Goal: Task Accomplishment & Management: Complete application form

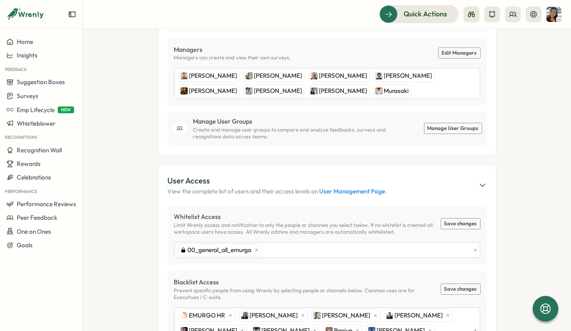
scroll to position [221, 0]
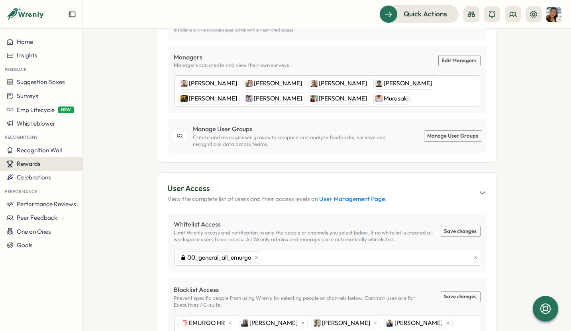
click at [64, 160] on div "Rewards" at bounding box center [41, 163] width 70 height 7
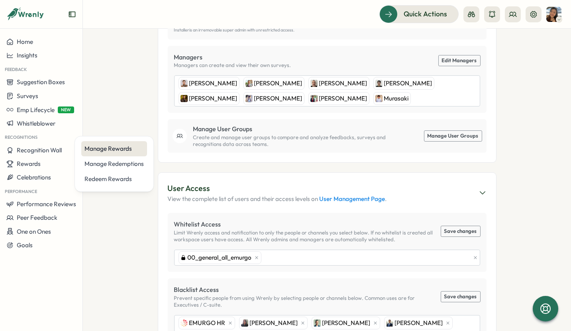
click at [102, 149] on div "Manage Rewards" at bounding box center [113, 148] width 59 height 9
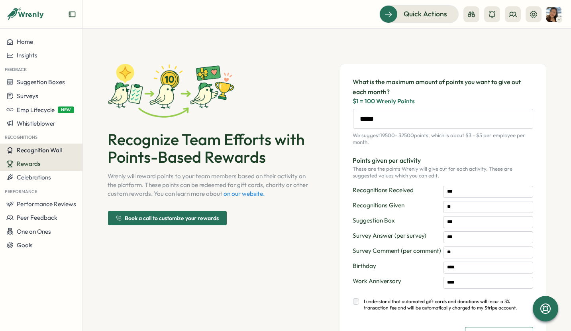
click at [48, 153] on span "Recognition Wall" at bounding box center [39, 150] width 45 height 8
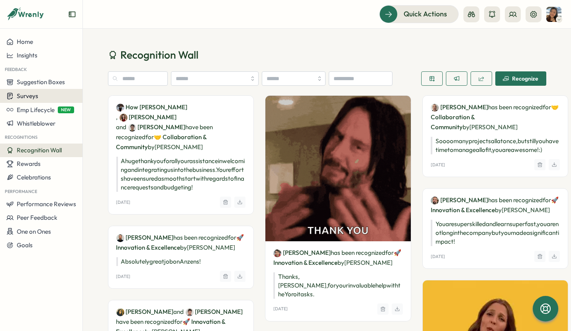
click at [43, 98] on div "Surveys" at bounding box center [41, 96] width 70 height 8
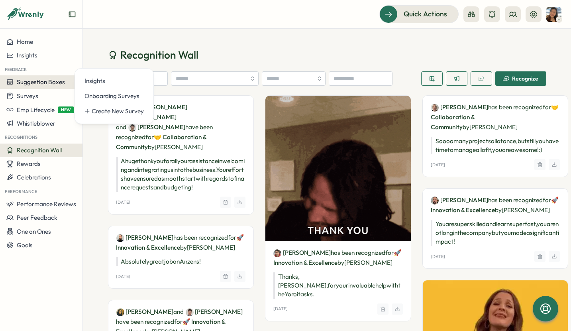
click at [44, 84] on span "Suggestion Boxes" at bounding box center [41, 82] width 48 height 8
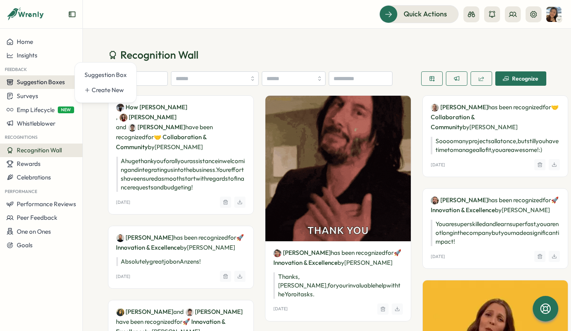
click at [44, 82] on span "Suggestion Boxes" at bounding box center [41, 82] width 48 height 8
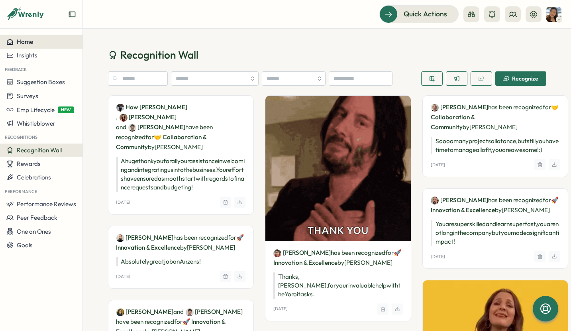
click at [27, 44] on span "Home" at bounding box center [25, 42] width 16 height 8
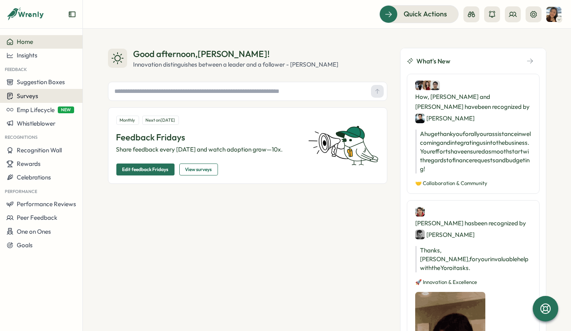
click at [50, 94] on div "Surveys" at bounding box center [41, 96] width 70 height 8
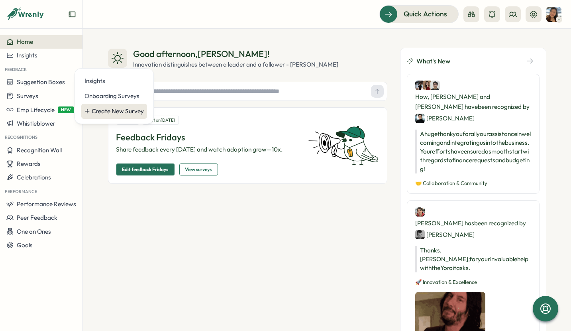
click at [116, 117] on div "Create New Survey" at bounding box center [114, 111] width 66 height 15
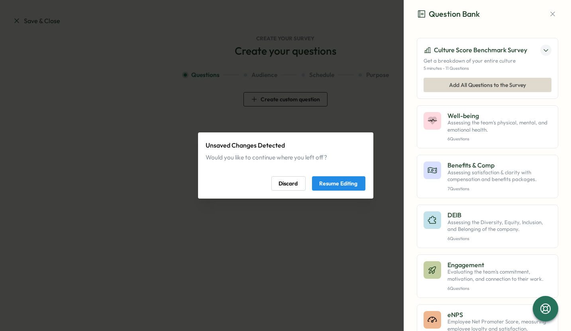
click at [329, 186] on span "Resume Editing" at bounding box center [338, 183] width 38 height 14
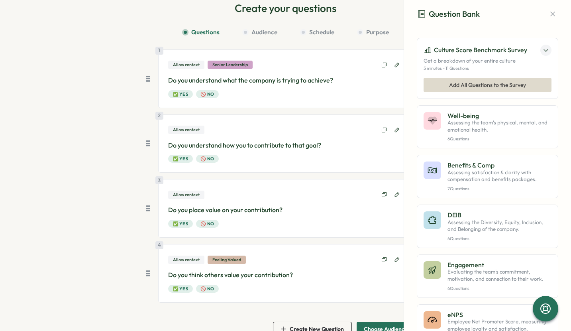
scroll to position [59, 0]
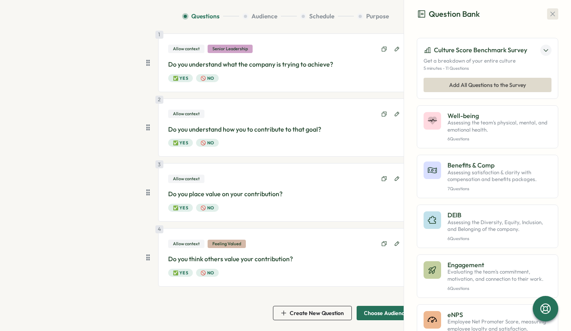
click at [548, 13] on icon "button" at bounding box center [552, 14] width 8 height 8
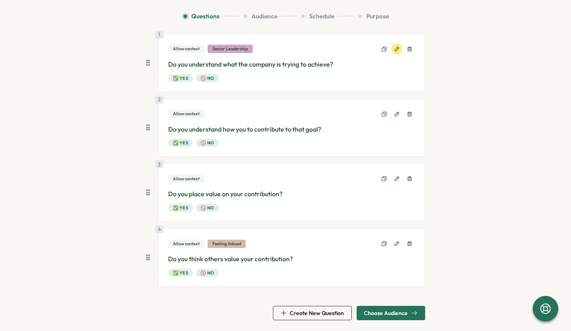
click at [398, 48] on button at bounding box center [396, 48] width 11 height 11
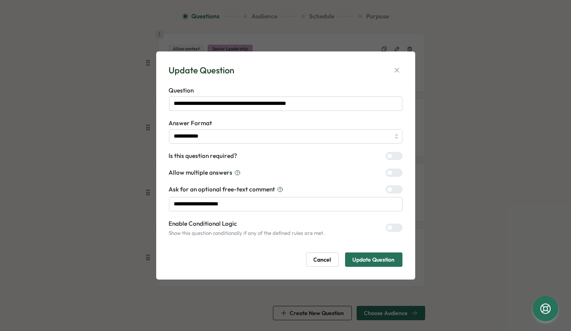
click at [317, 257] on span "Cancel" at bounding box center [322, 259] width 18 height 14
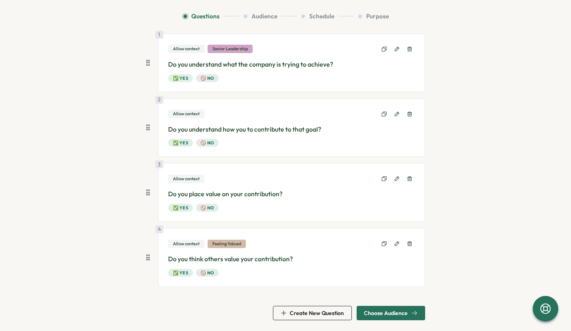
click at [383, 317] on span "Choose Audience" at bounding box center [390, 313] width 53 height 14
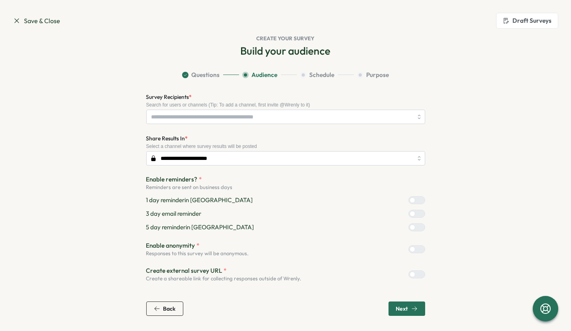
scroll to position [0, 0]
click at [223, 114] on input "Survey Recipients *" at bounding box center [281, 117] width 261 height 14
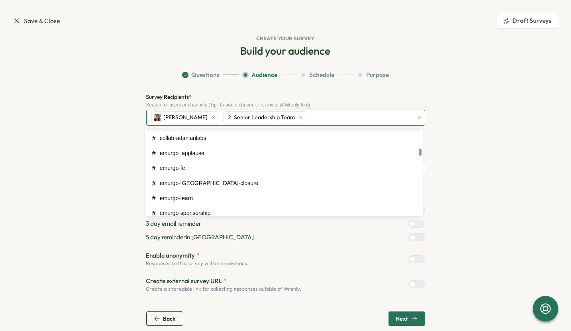
scroll to position [373, 0]
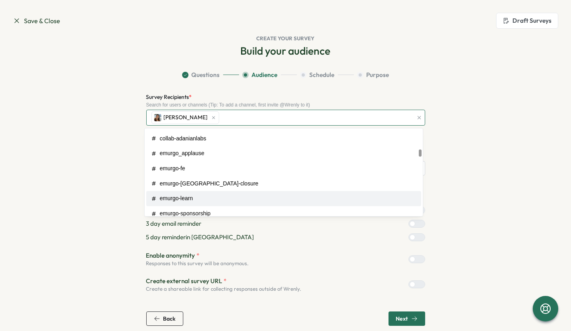
type input "*"
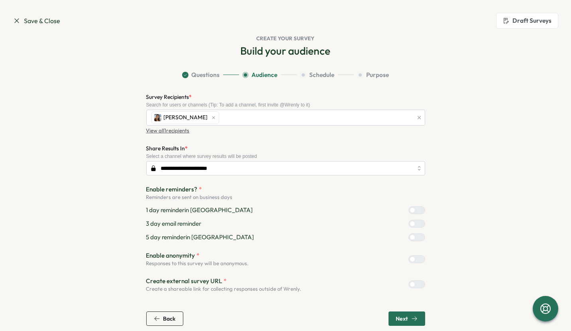
click at [430, 122] on section "**********" at bounding box center [286, 197] width 510 height 255
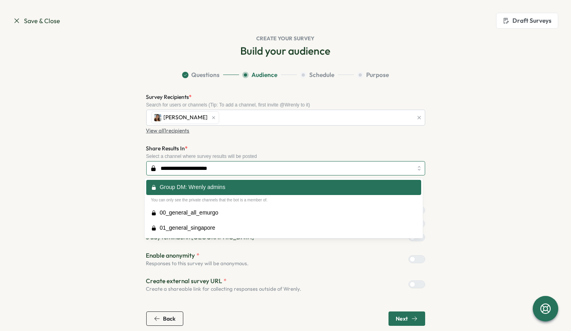
click at [295, 171] on input "**********" at bounding box center [285, 168] width 279 height 14
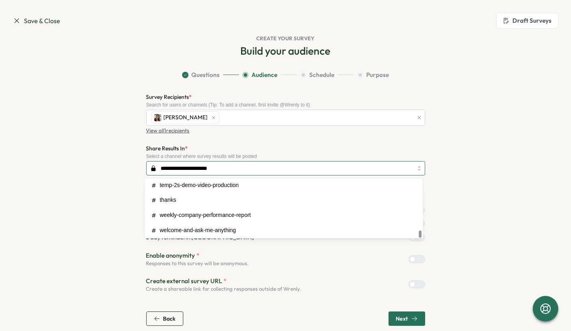
scroll to position [479, 0]
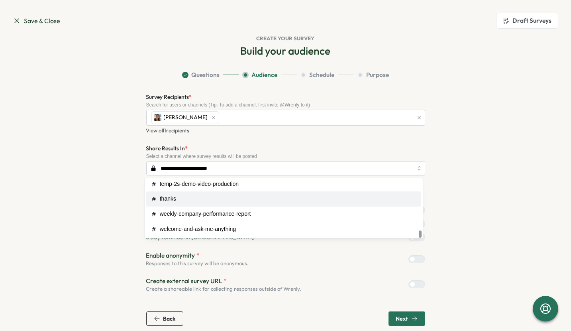
click at [461, 192] on section "**********" at bounding box center [286, 197] width 510 height 255
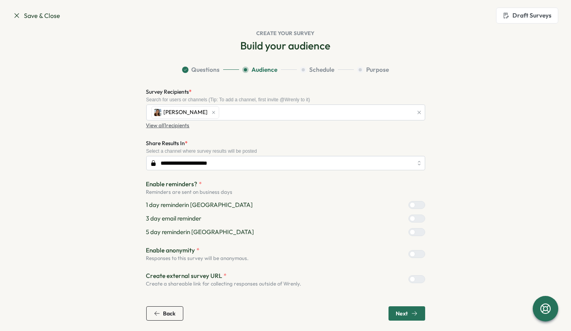
scroll to position [6, 0]
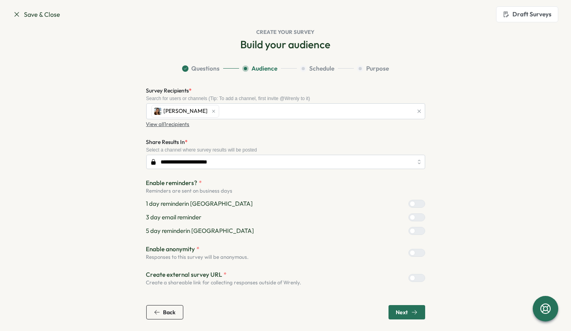
click at [415, 251] on div at bounding box center [420, 252] width 10 height 7
click at [409, 305] on span "Next" at bounding box center [407, 312] width 22 height 14
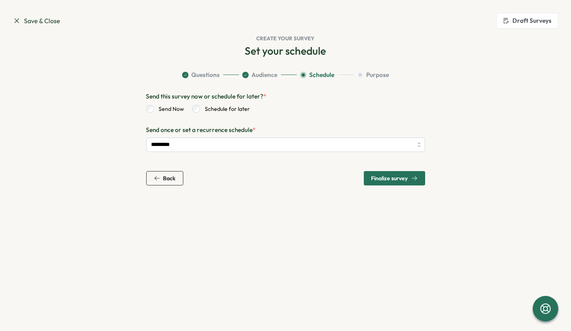
scroll to position [0, 0]
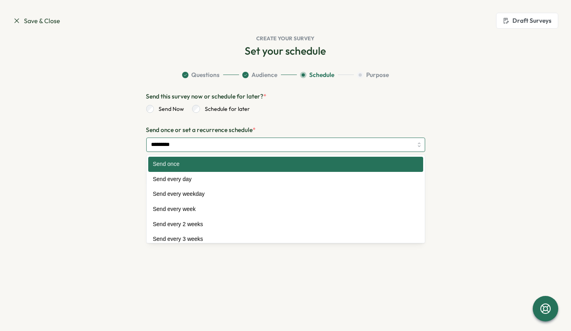
click at [249, 145] on input "*********" at bounding box center [285, 144] width 279 height 14
click at [358, 108] on div "Send Now Schedule for later" at bounding box center [285, 107] width 279 height 12
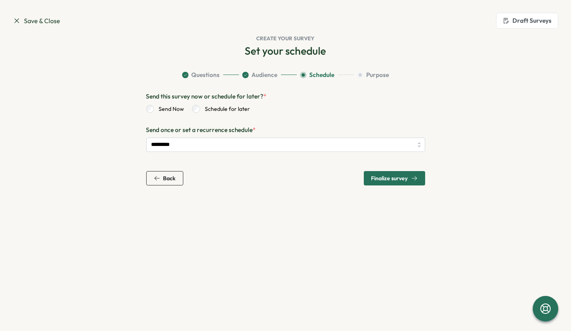
click at [392, 174] on span "Finalize survey" at bounding box center [394, 178] width 46 height 14
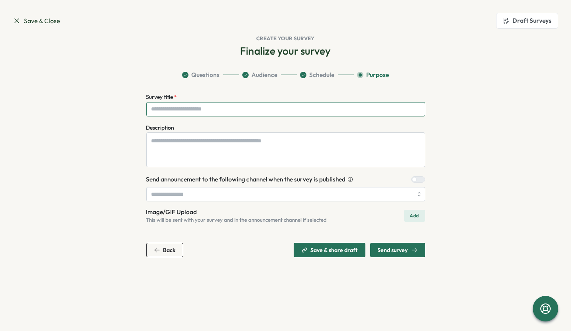
click at [280, 110] on input "Survey title *" at bounding box center [285, 109] width 279 height 14
type input "**********"
click at [417, 176] on div at bounding box center [421, 179] width 8 height 6
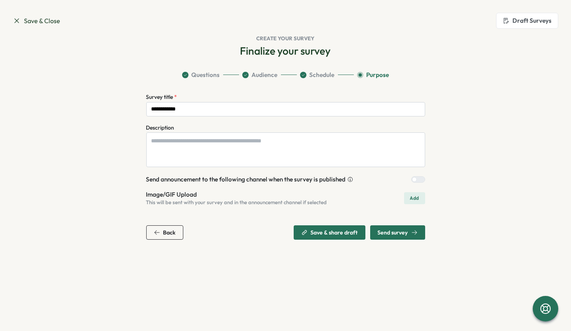
click at [161, 229] on div "Back" at bounding box center [165, 232] width 22 height 6
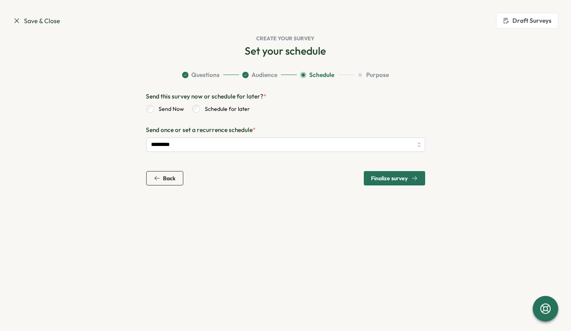
click at [173, 176] on span "Back" at bounding box center [169, 178] width 12 height 6
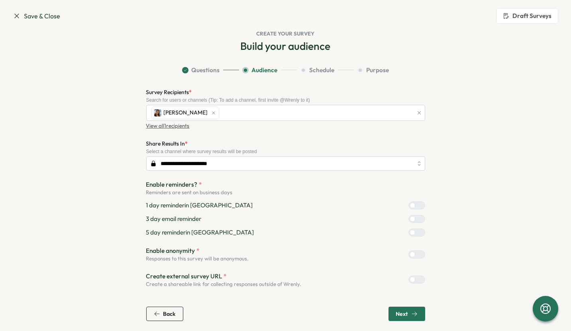
scroll to position [6, 0]
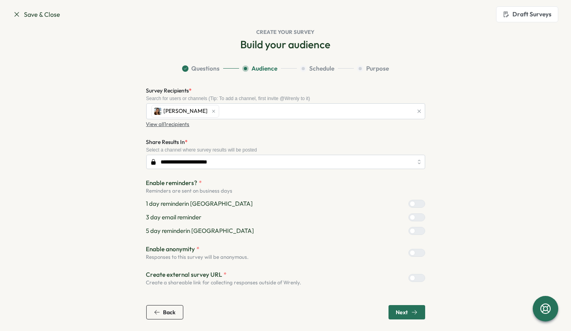
click at [395, 319] on section "Save & Close Draft Surveys Create your survey Build your audience Question Bank…" at bounding box center [285, 165] width 571 height 331
click at [396, 311] on span "Next" at bounding box center [402, 312] width 12 height 6
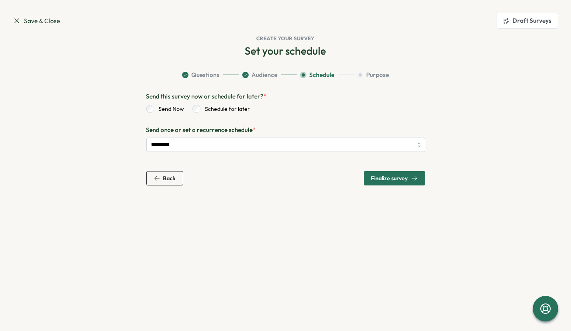
scroll to position [0, 0]
click at [384, 178] on span "Finalize survey" at bounding box center [389, 178] width 37 height 6
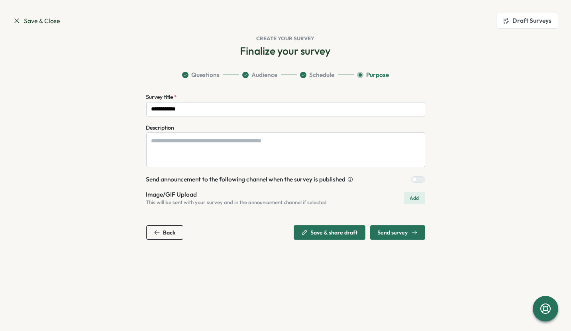
click at [415, 232] on icon "button" at bounding box center [414, 232] width 6 height 6
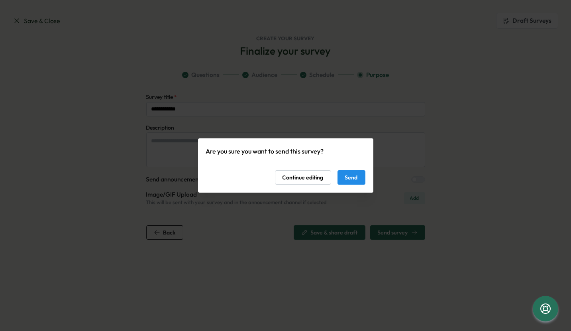
click at [348, 178] on span "Send" at bounding box center [351, 177] width 13 height 14
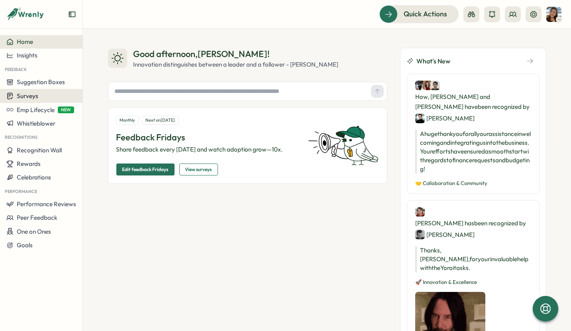
click at [38, 98] on div "Surveys" at bounding box center [41, 96] width 70 height 8
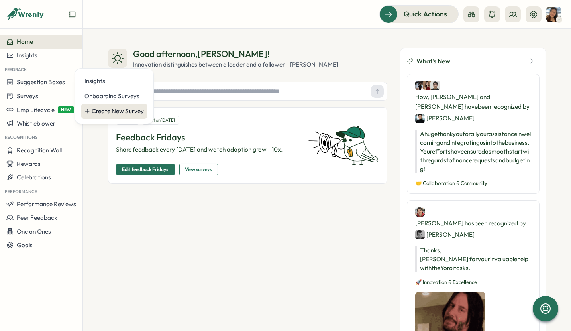
click at [119, 110] on div "Create New Survey" at bounding box center [118, 111] width 52 height 9
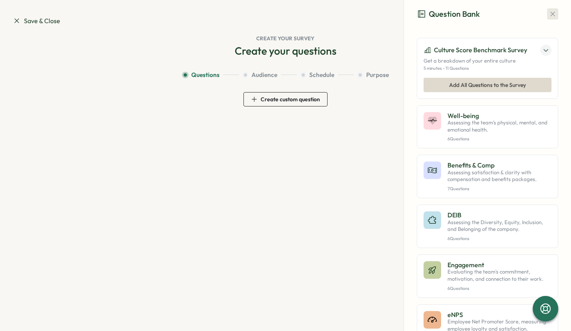
click at [550, 14] on icon "button" at bounding box center [552, 14] width 8 height 8
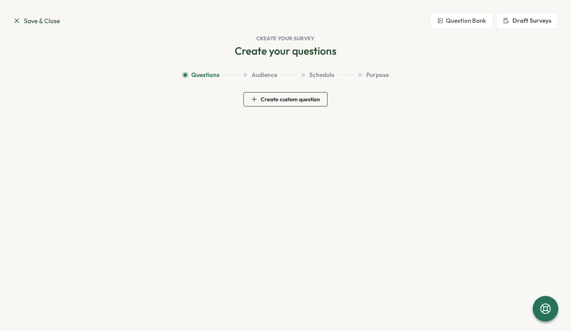
click at [16, 21] on icon at bounding box center [17, 21] width 8 height 8
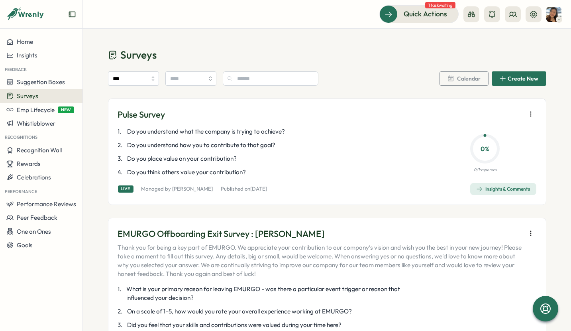
click at [498, 191] on div "Insights & Comments" at bounding box center [503, 189] width 54 height 6
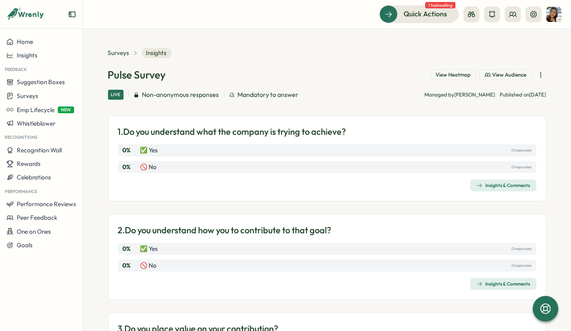
click at [496, 74] on span "View Audience" at bounding box center [509, 74] width 34 height 7
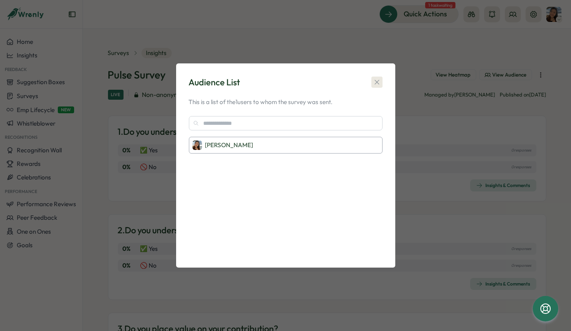
click at [379, 79] on icon "button" at bounding box center [377, 82] width 8 height 8
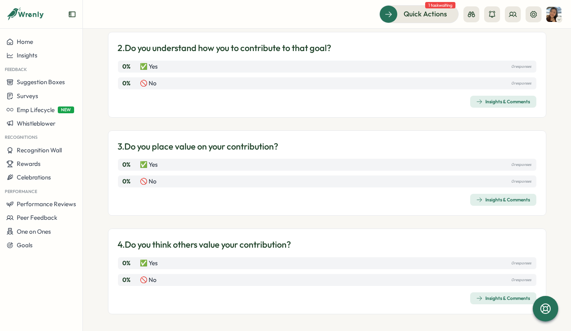
scroll to position [183, 0]
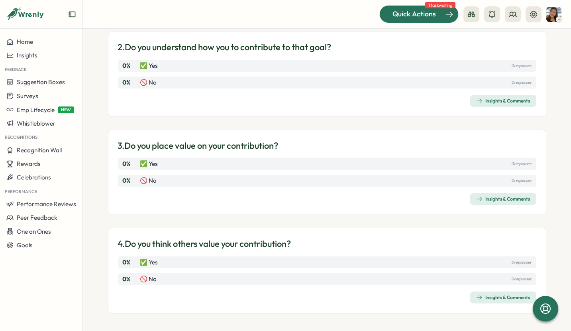
click at [427, 20] on div at bounding box center [419, 14] width 78 height 17
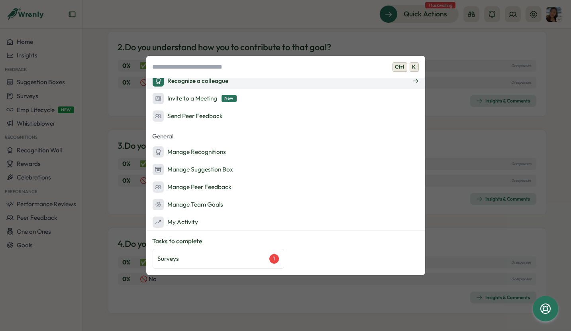
scroll to position [148, 0]
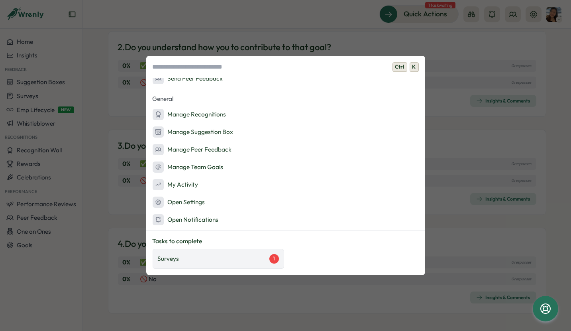
click at [251, 254] on div "Surveys 1" at bounding box center [218, 259] width 121 height 10
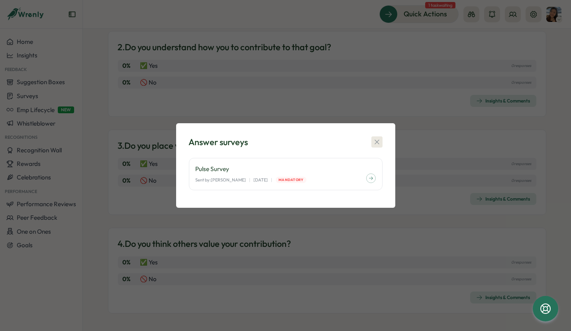
click at [376, 141] on icon "button" at bounding box center [377, 142] width 8 height 8
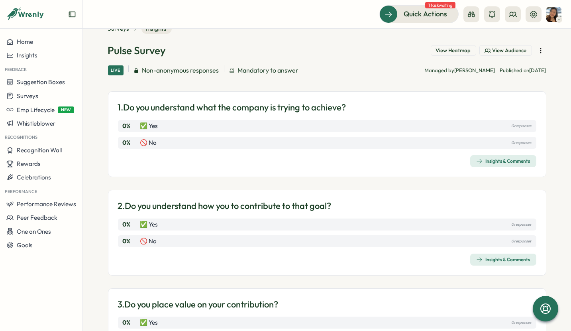
scroll to position [0, 0]
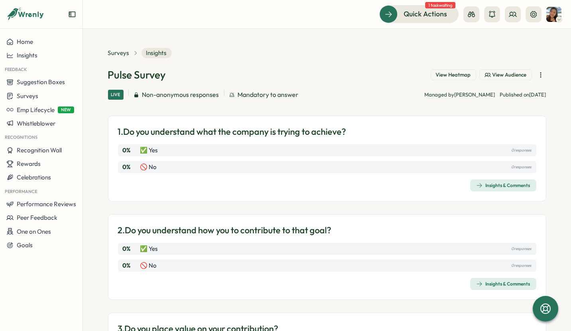
click at [538, 74] on icon "button" at bounding box center [540, 75] width 8 height 8
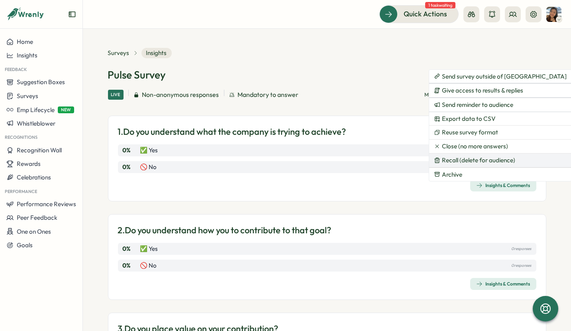
click at [503, 160] on span "Recall (delete for audience)" at bounding box center [478, 160] width 73 height 7
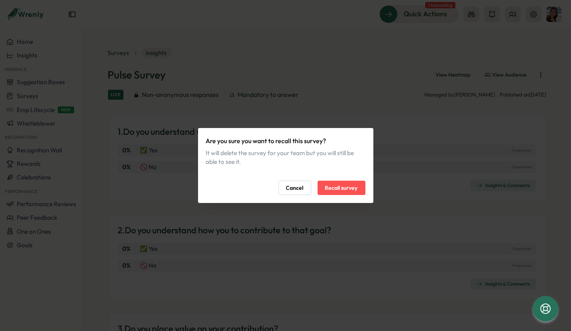
click at [335, 187] on span "Recall survey" at bounding box center [341, 188] width 33 height 14
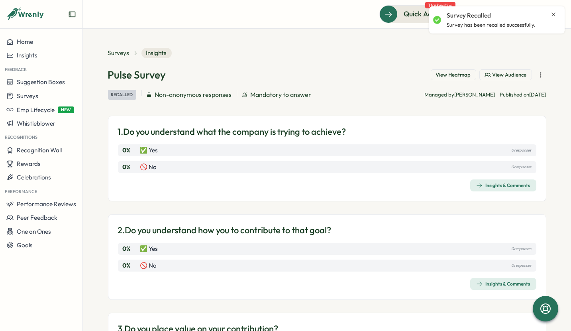
click at [536, 76] on icon "button" at bounding box center [540, 75] width 8 height 8
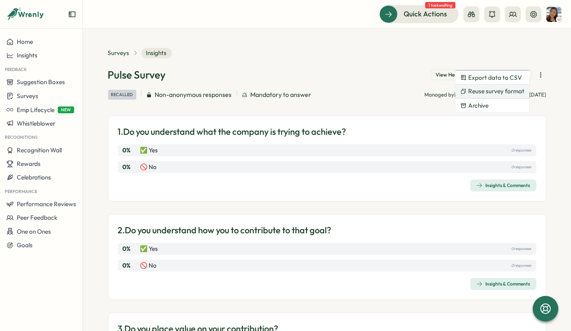
click at [503, 91] on span "Reuse survey format" at bounding box center [496, 91] width 56 height 7
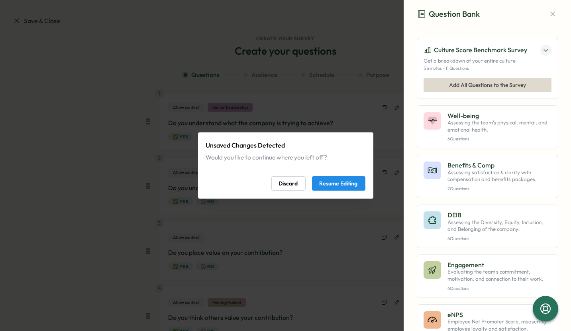
click at [355, 186] on span "Resume Editing" at bounding box center [338, 183] width 38 height 14
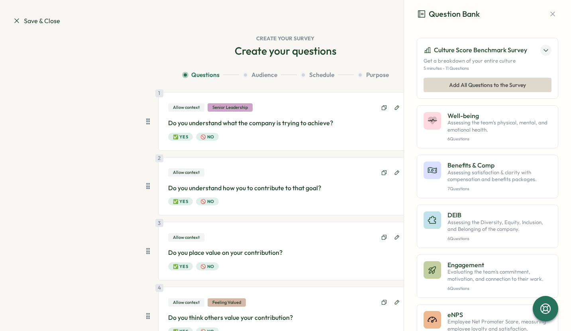
scroll to position [59, 0]
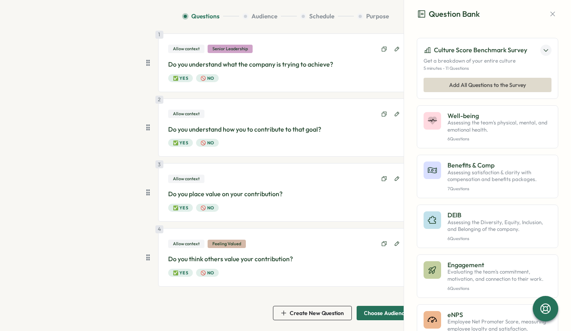
click at [372, 310] on span "Choose Audience" at bounding box center [386, 313] width 44 height 6
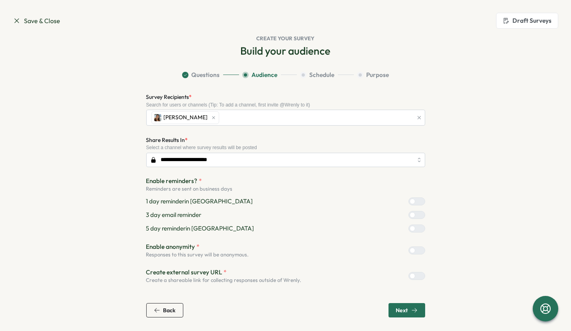
scroll to position [0, 0]
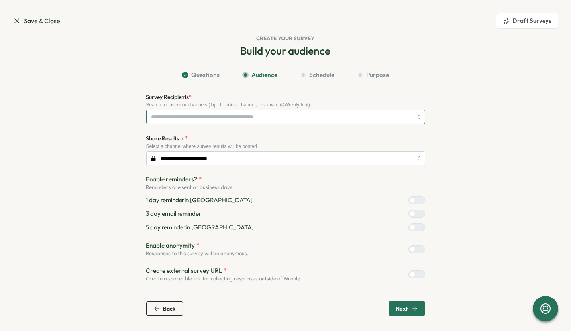
click at [184, 117] on input "Survey Recipients *" at bounding box center [281, 117] width 261 height 14
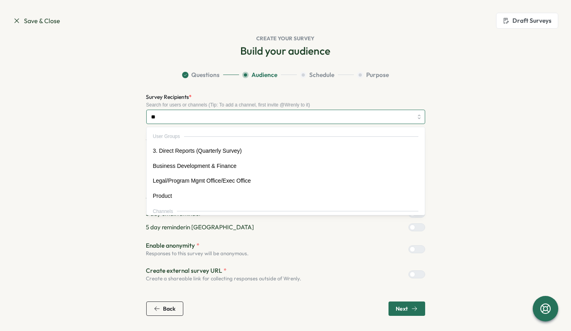
type input "***"
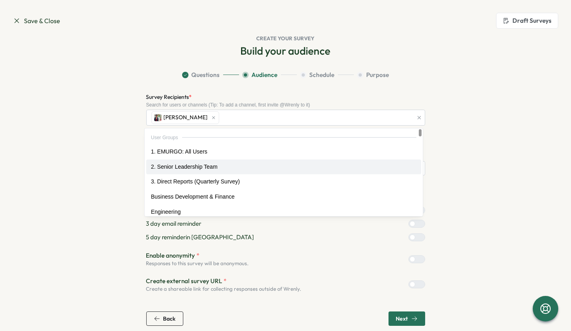
click at [107, 180] on section "Questions Audience Schedule Purpose Survey Recipients * Search for users or cha…" at bounding box center [286, 197] width 510 height 255
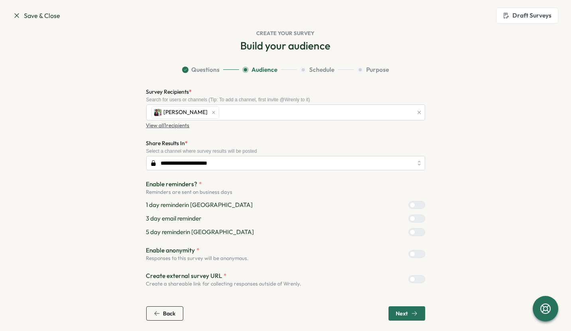
scroll to position [6, 0]
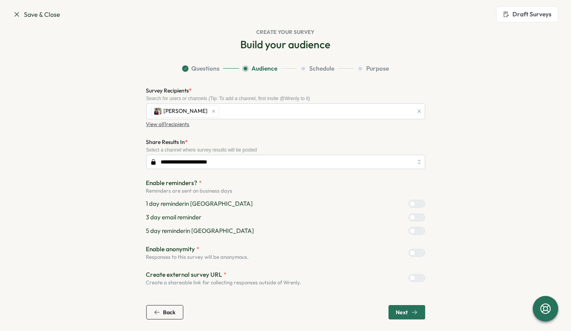
click at [415, 252] on div at bounding box center [420, 252] width 10 height 7
click at [403, 311] on span "Next" at bounding box center [402, 312] width 12 height 6
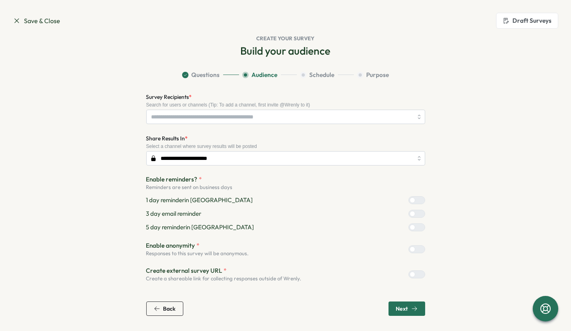
scroll to position [0, 0]
click at [204, 121] on input "Survey Recipients *" at bounding box center [281, 117] width 261 height 14
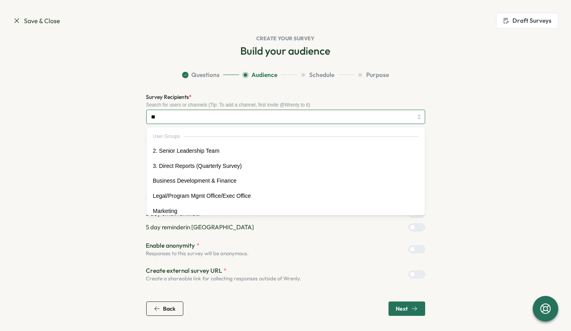
type input "***"
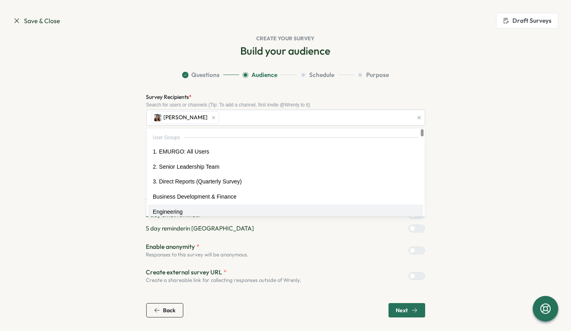
click at [503, 213] on section "Questions Audience Schedule Purpose Survey Recipients * Search for users or cha…" at bounding box center [286, 193] width 510 height 247
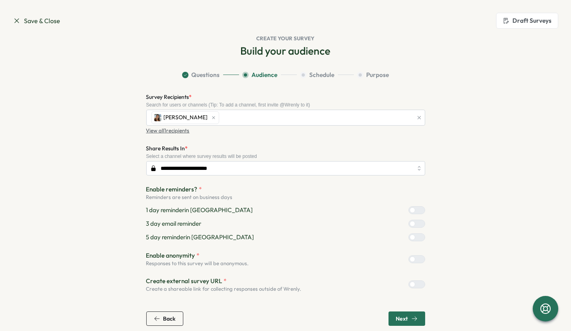
click at [398, 315] on span "Next" at bounding box center [402, 318] width 12 height 6
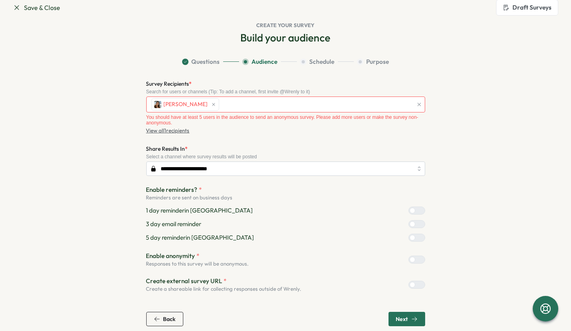
scroll to position [20, 0]
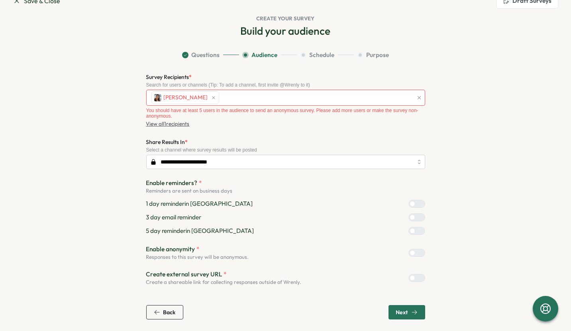
click at [415, 252] on div at bounding box center [420, 252] width 10 height 7
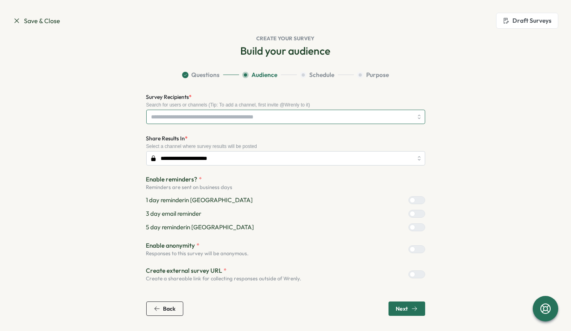
click at [188, 116] on input "Survey Recipients *" at bounding box center [281, 117] width 261 height 14
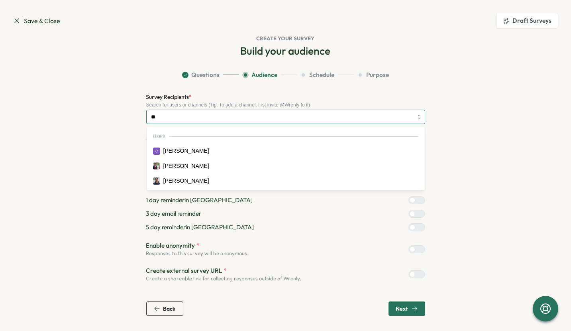
type input "***"
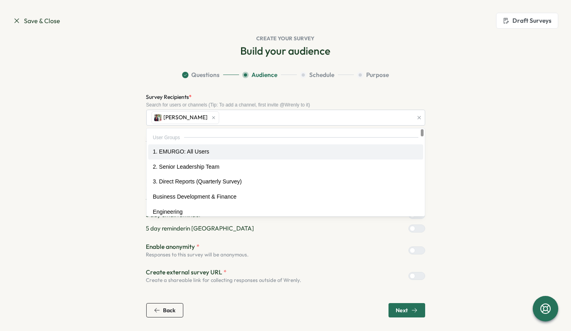
click at [530, 153] on section "Questions Audience Schedule Purpose Survey Recipients * Search for users or cha…" at bounding box center [286, 193] width 510 height 247
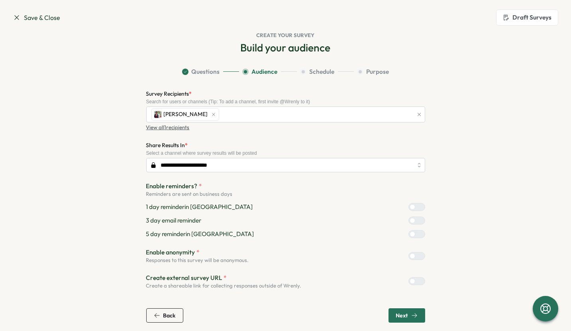
scroll to position [6, 0]
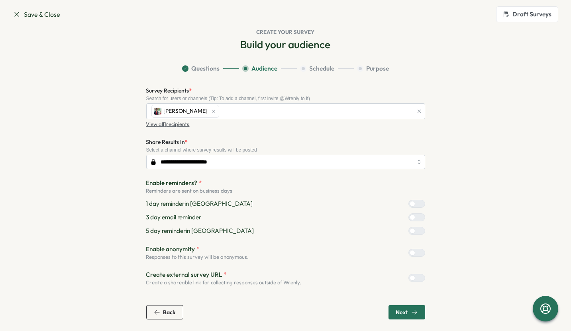
click at [403, 316] on span "Next" at bounding box center [407, 312] width 22 height 14
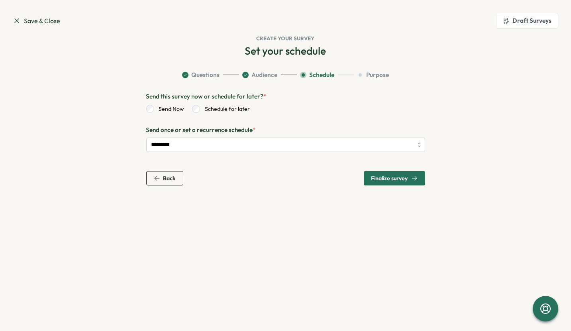
scroll to position [0, 0]
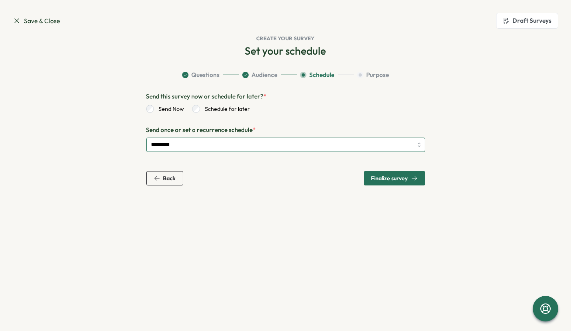
click at [176, 142] on input "*********" at bounding box center [285, 144] width 279 height 14
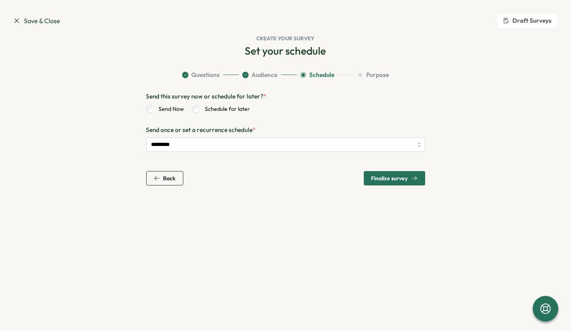
click at [387, 106] on div "Send Now Schedule for later" at bounding box center [285, 107] width 279 height 12
click at [411, 182] on span "Finalize survey" at bounding box center [394, 178] width 46 height 14
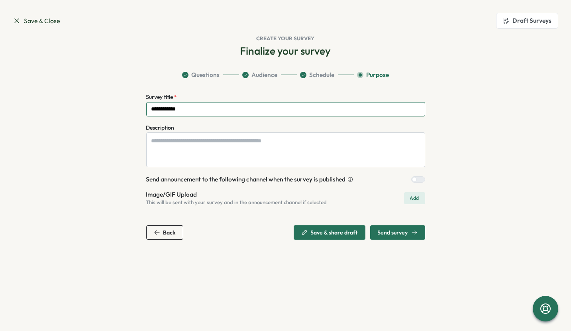
drag, startPoint x: 191, startPoint y: 111, endPoint x: 142, endPoint y: 106, distance: 49.7
click at [142, 106] on section "**********" at bounding box center [286, 154] width 510 height 169
drag, startPoint x: 171, startPoint y: 109, endPoint x: 176, endPoint y: 109, distance: 4.8
click at [171, 109] on input "**" at bounding box center [285, 109] width 279 height 14
type input "**********"
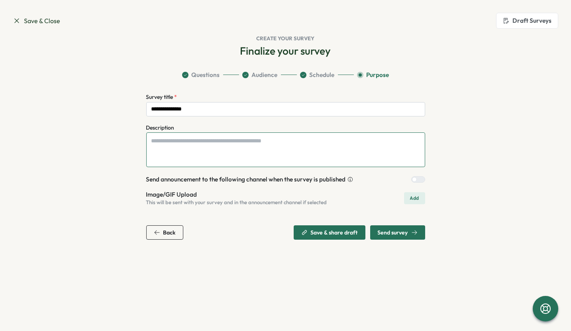
click at [170, 143] on textarea "Description" at bounding box center [285, 149] width 279 height 35
click at [406, 231] on span "Send survey" at bounding box center [393, 232] width 30 height 6
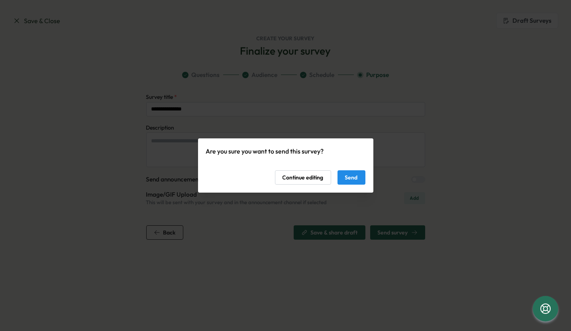
click at [345, 178] on span "Send" at bounding box center [351, 177] width 13 height 14
